Goal: Find specific page/section: Find specific page/section

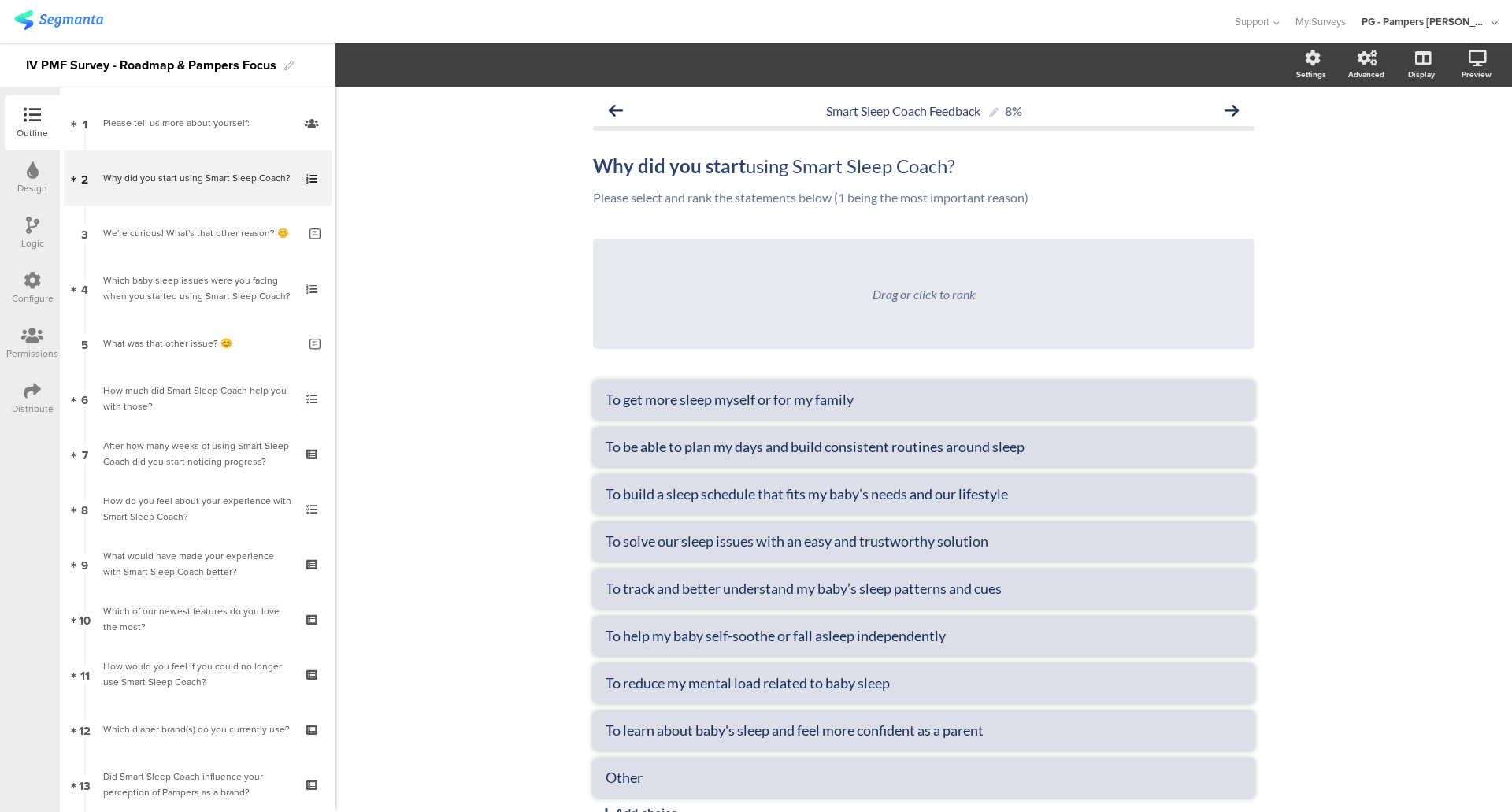
click at [44, 18] on img at bounding box center [58, 20] width 89 height 20
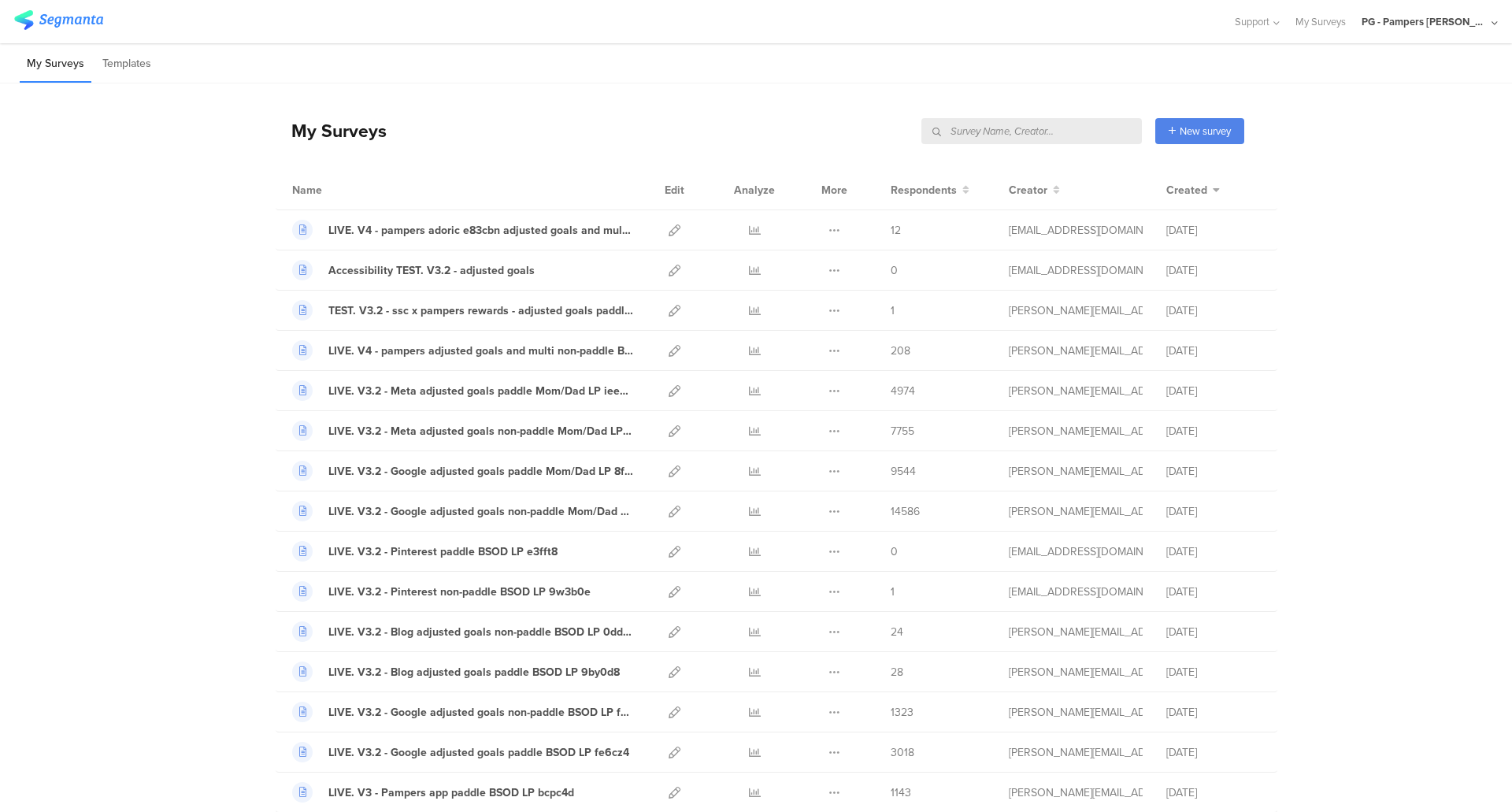
click at [1080, 128] on input "text" at bounding box center [1031, 131] width 220 height 26
type input "pmf"
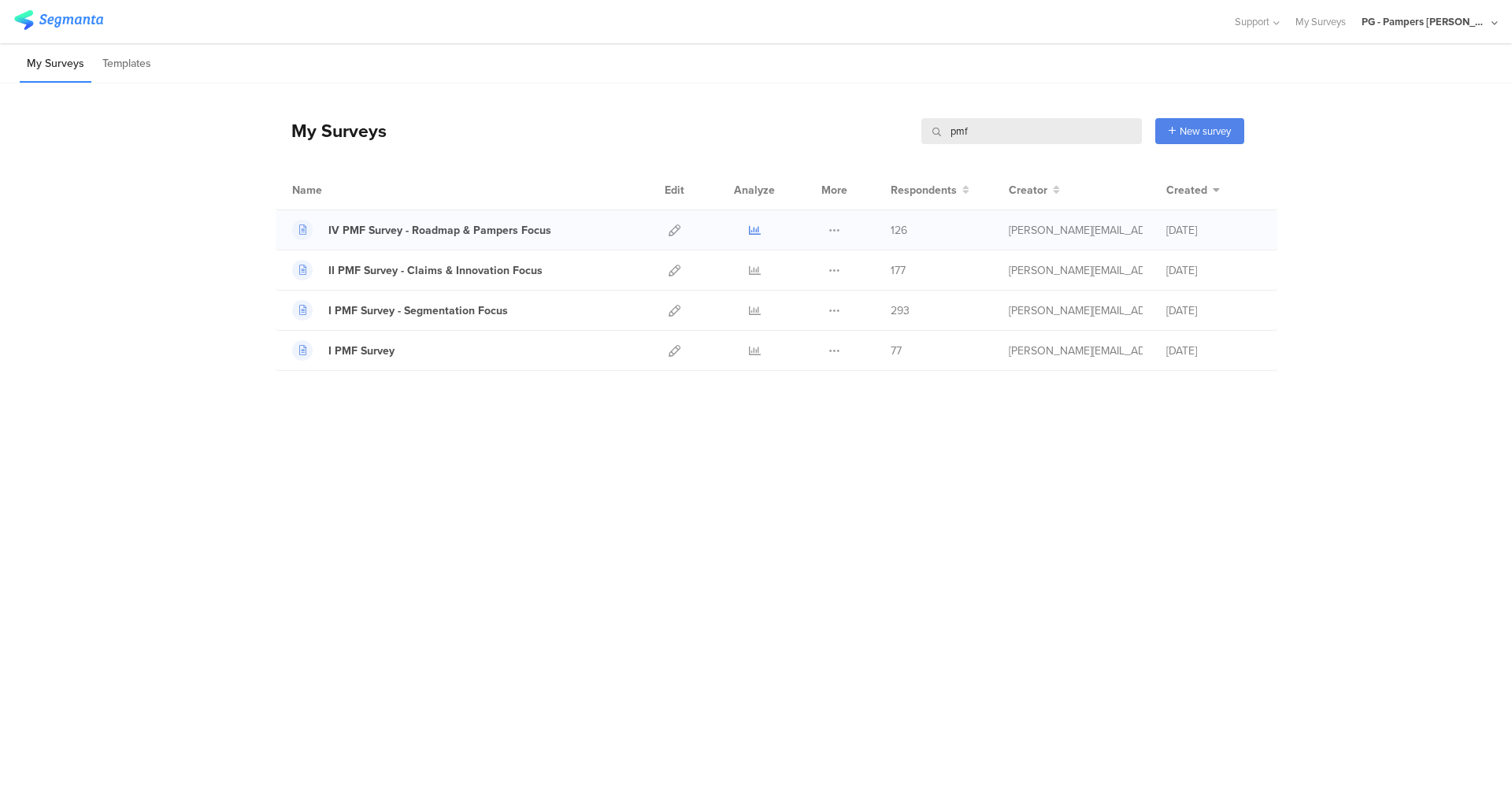
click at [757, 229] on icon at bounding box center [756, 231] width 12 height 12
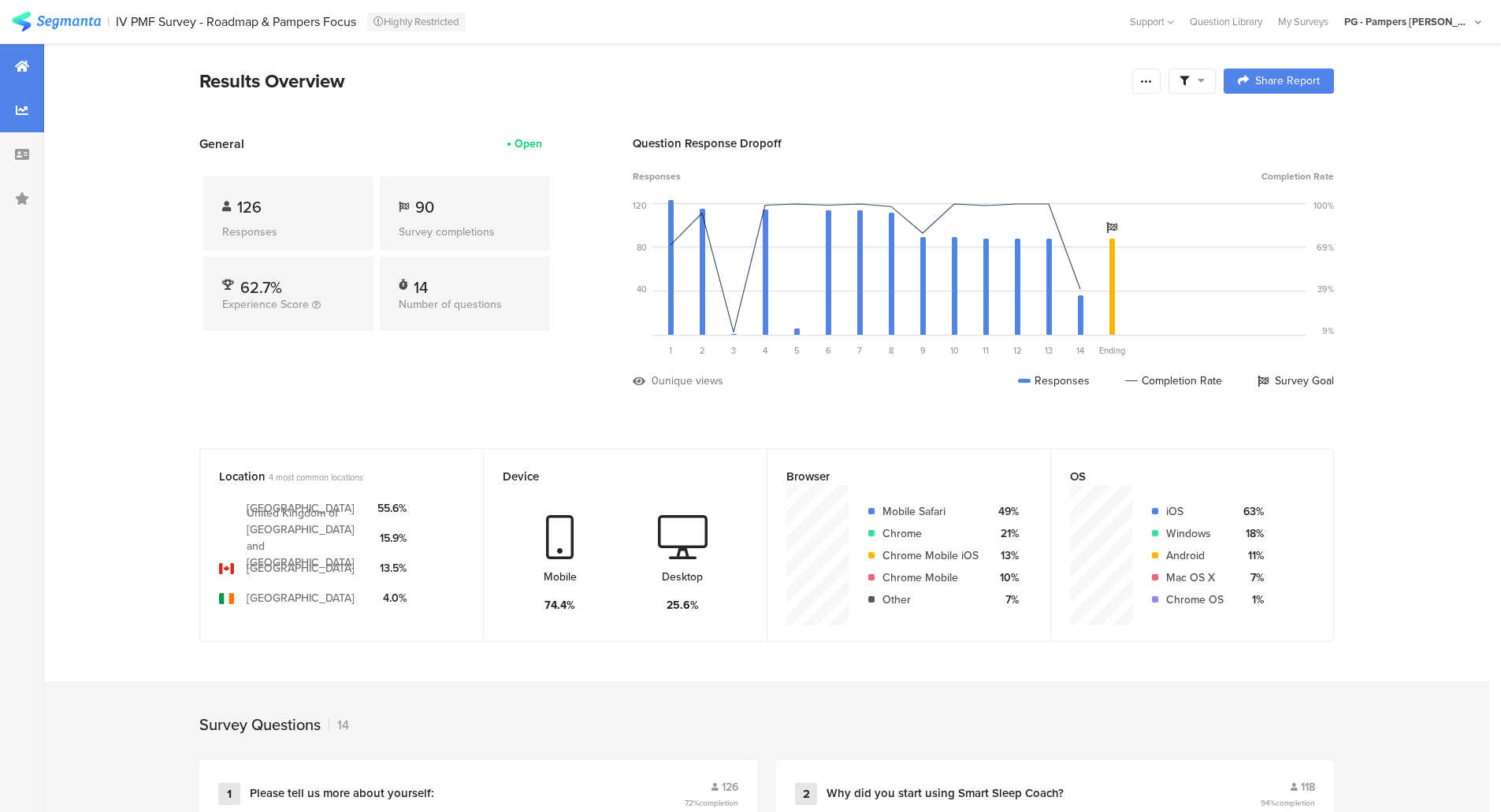
drag, startPoint x: 29, startPoint y: 108, endPoint x: 43, endPoint y: 114, distance: 15.2
click at [29, 108] on div at bounding box center [22, 110] width 44 height 44
